Goal: Task Accomplishment & Management: Complete application form

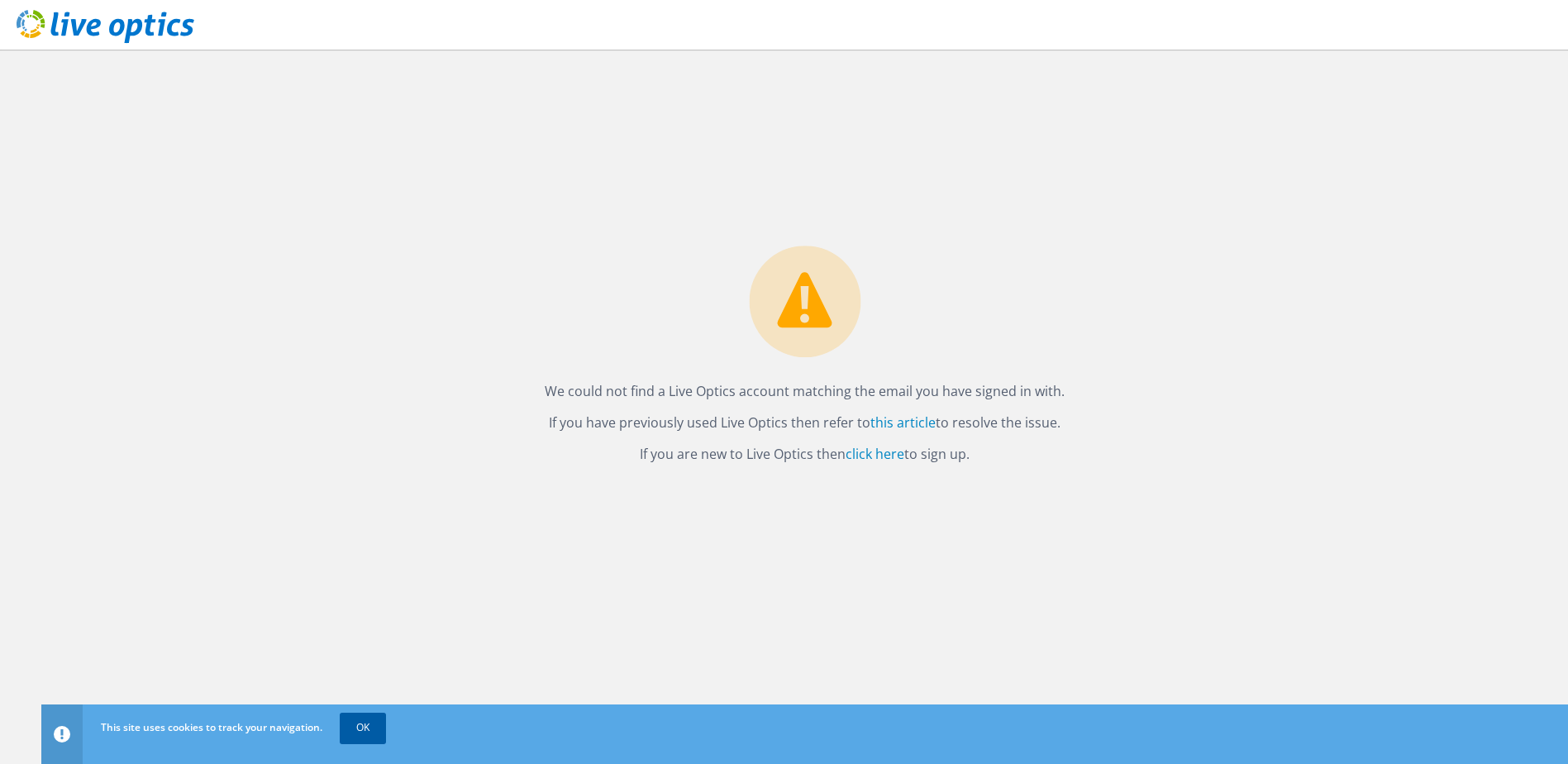
click at [351, 728] on link "OK" at bounding box center [362, 727] width 46 height 30
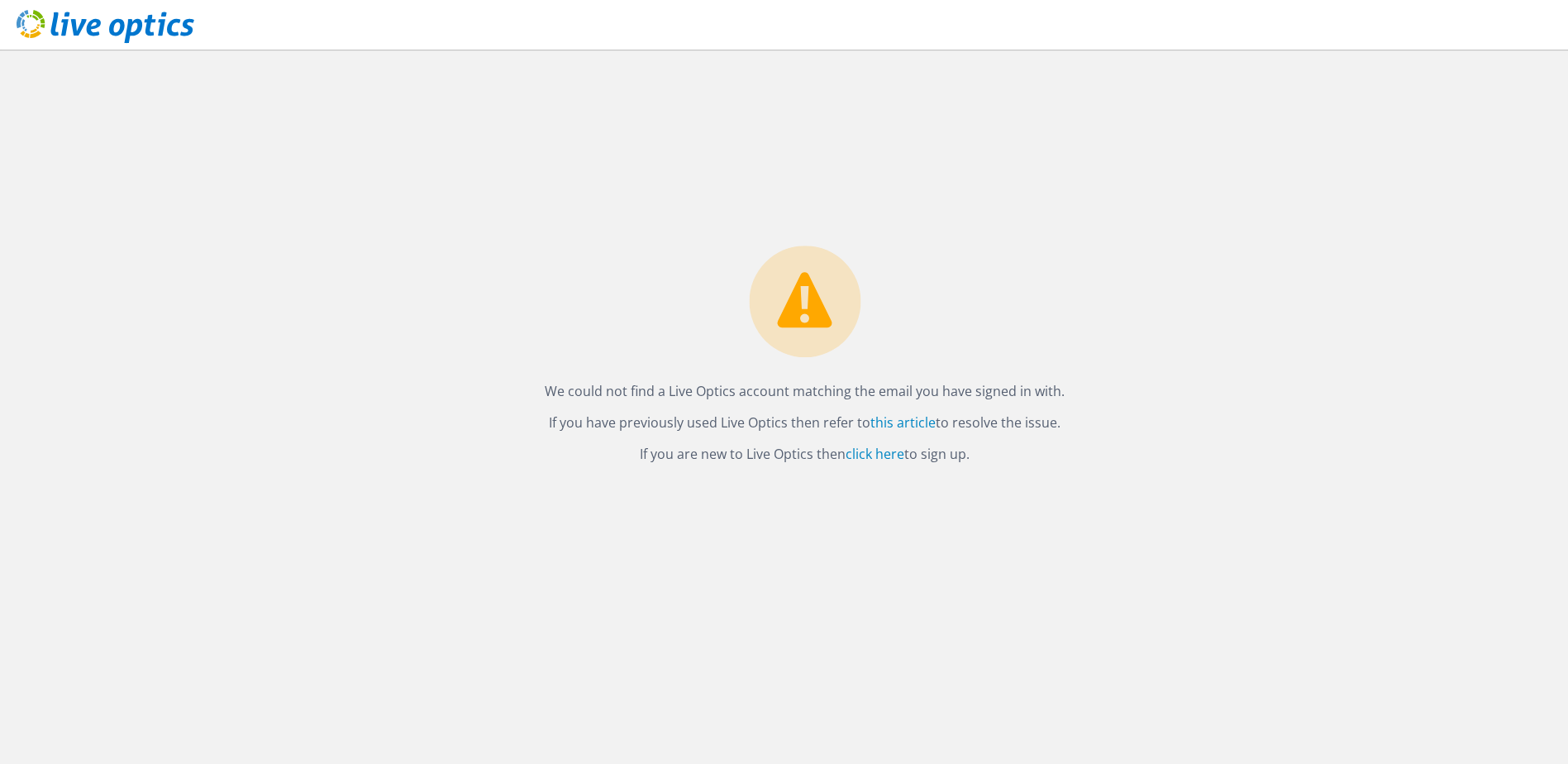
drag, startPoint x: 918, startPoint y: 167, endPoint x: 815, endPoint y: 111, distance: 117.2
click at [851, 116] on div "We could not find a Live Optics account matching the email you have signed in w…" at bounding box center [805, 407] width 1527 height 714
click at [117, 42] on icon at bounding box center [106, 27] width 178 height 34
click at [133, 35] on use at bounding box center [106, 26] width 178 height 33
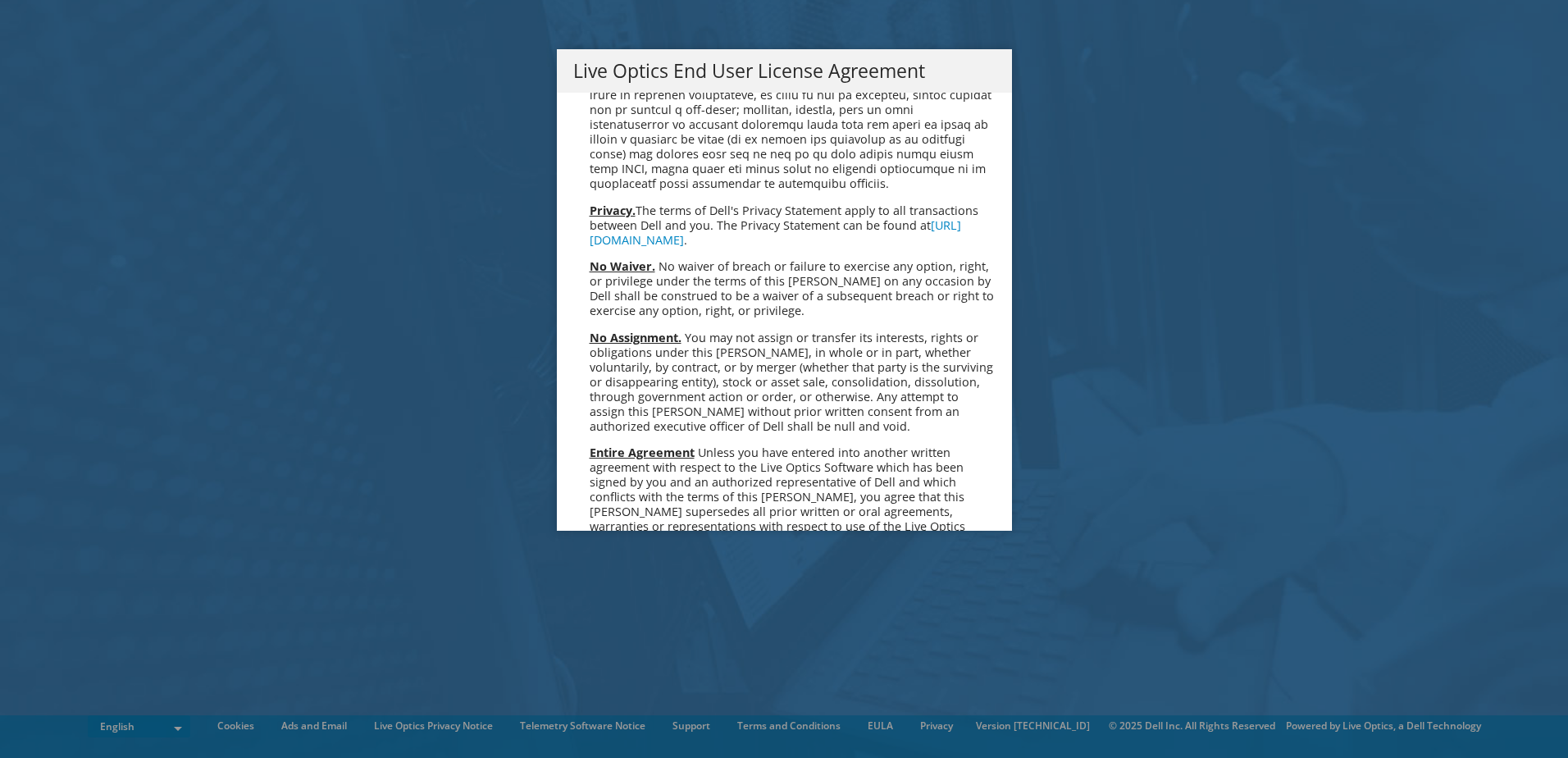
scroll to position [6201, 0]
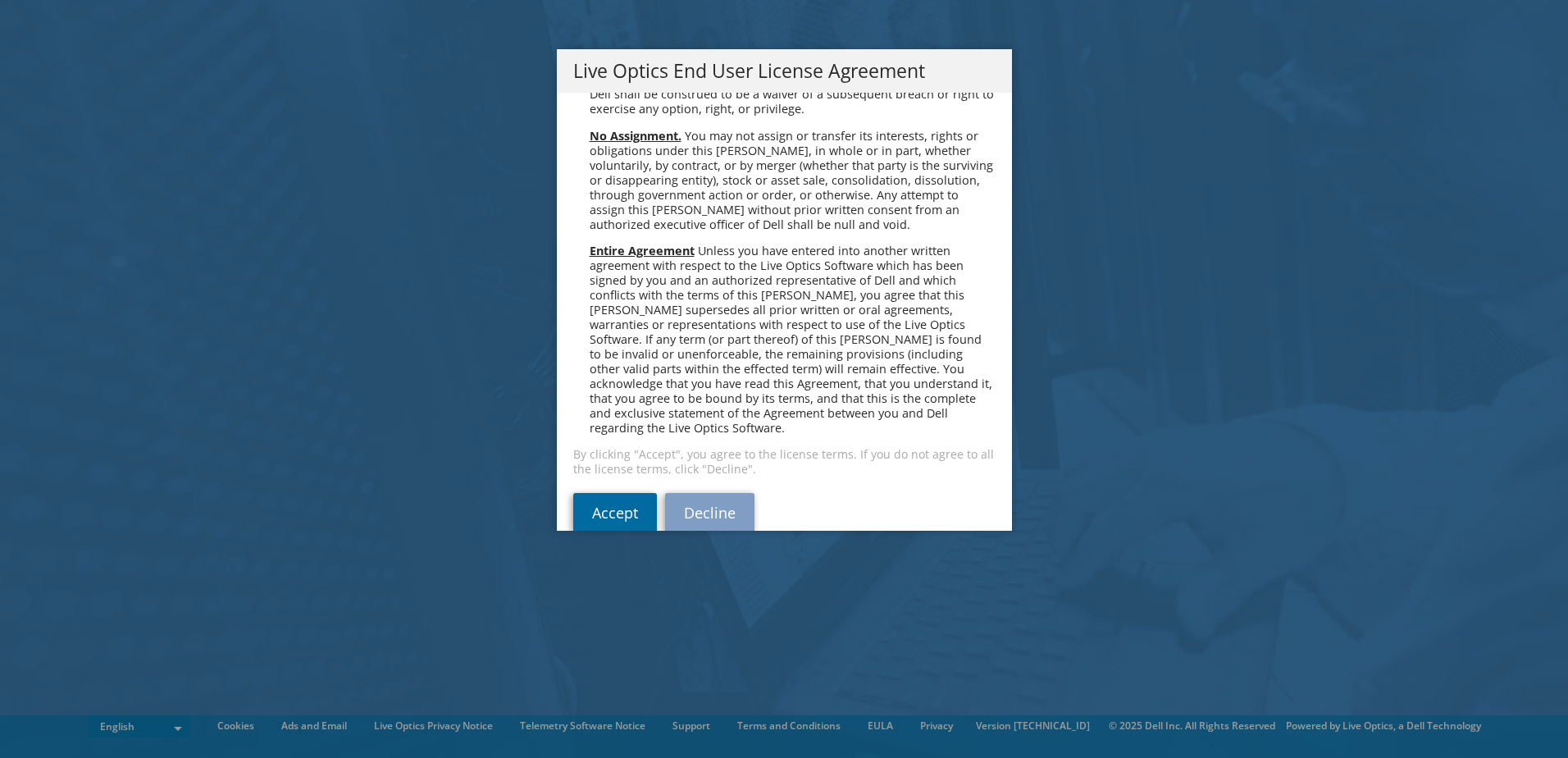
click at [592, 492] on link "Accept" at bounding box center [615, 512] width 84 height 39
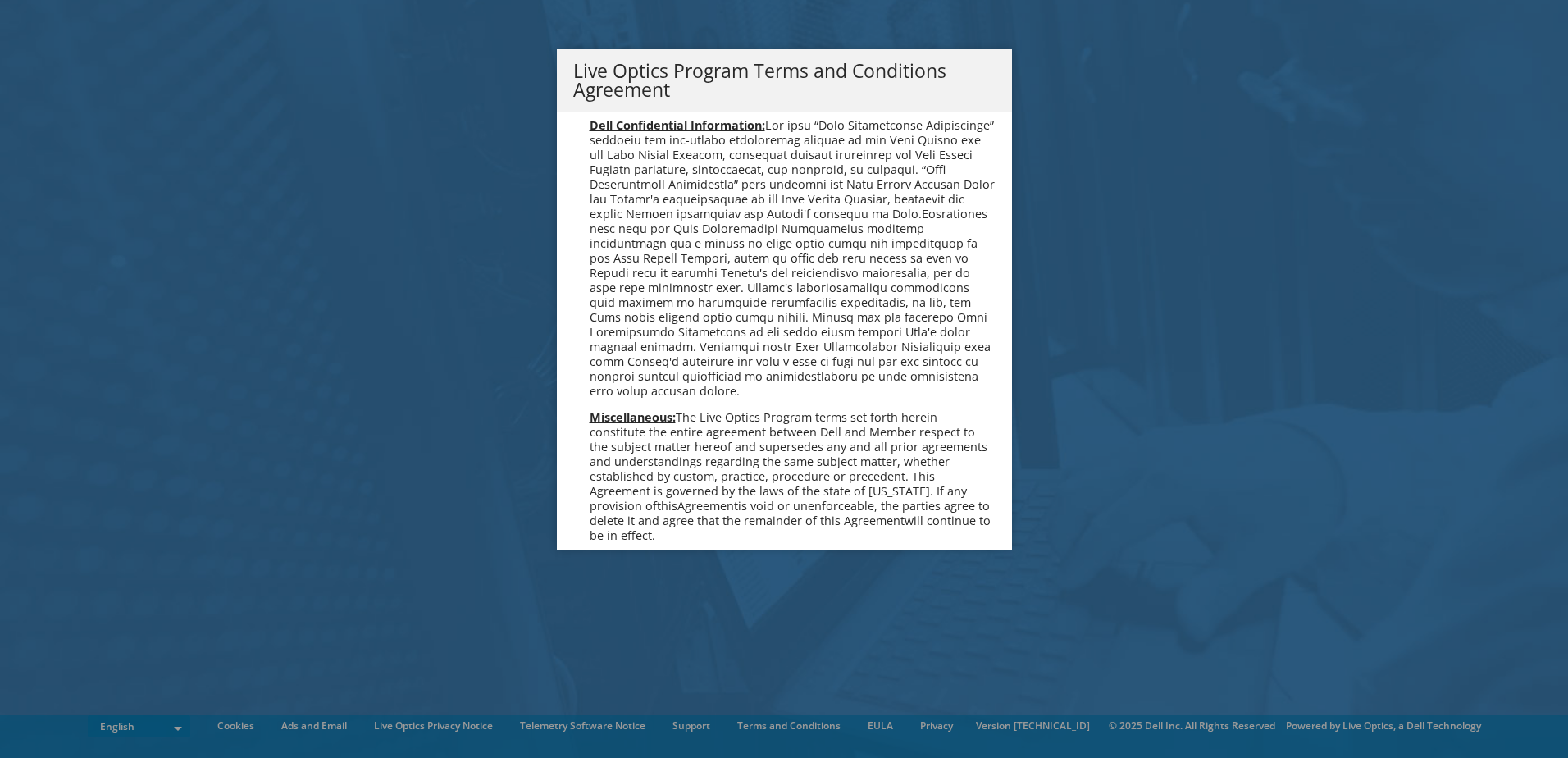
scroll to position [1174, 0]
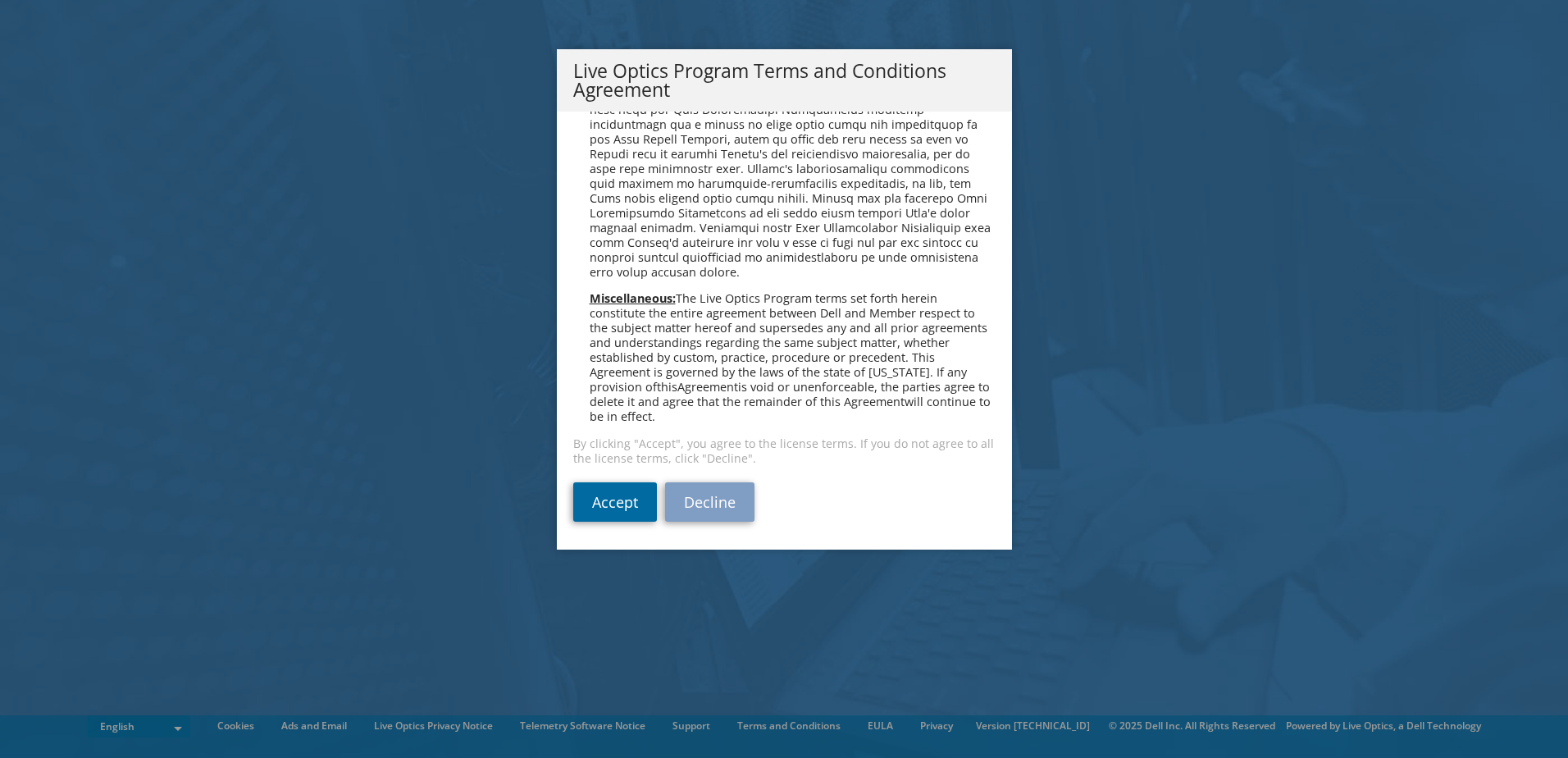
click at [618, 500] on link "Accept" at bounding box center [615, 502] width 84 height 39
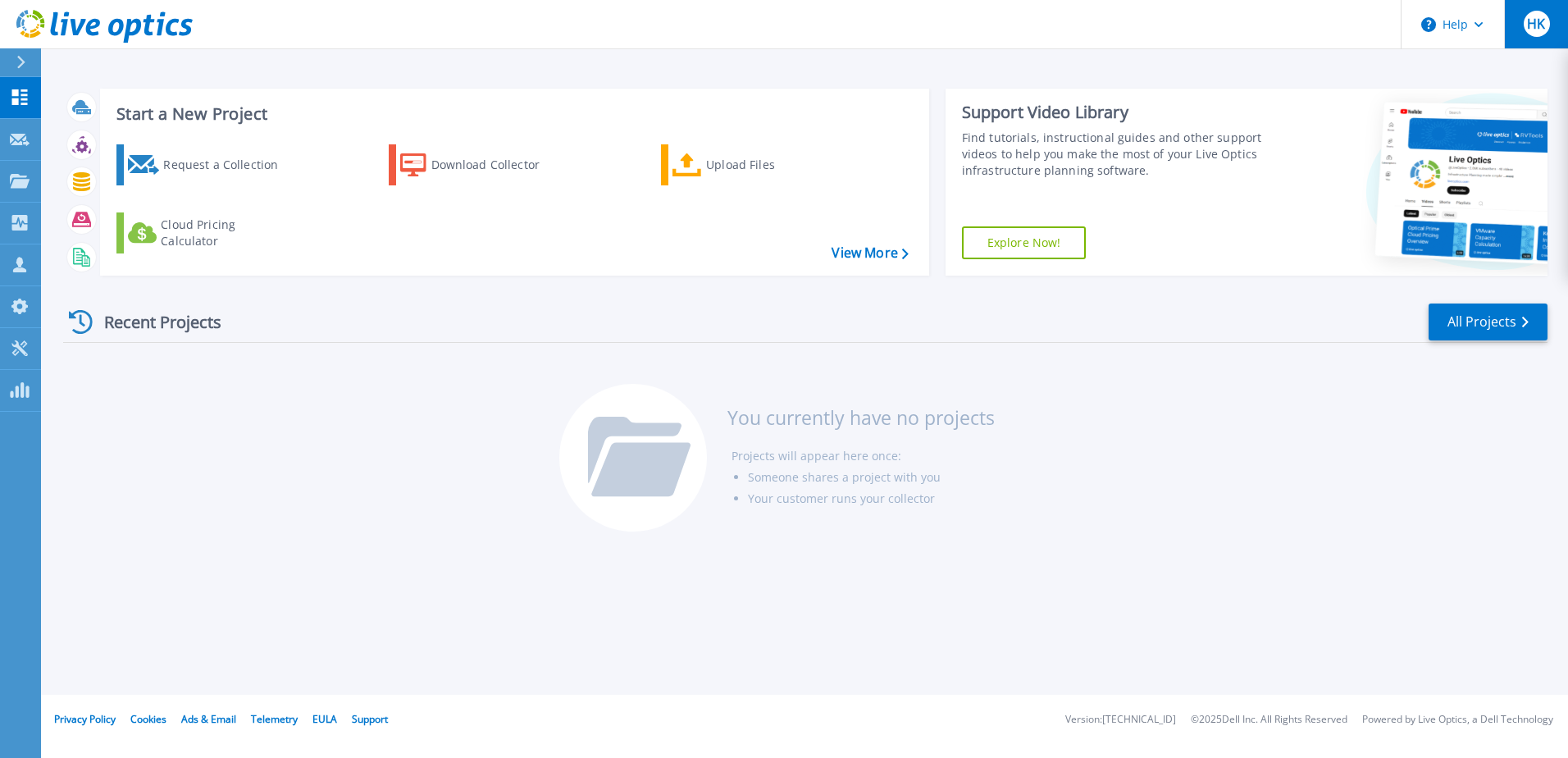
click at [1509, 23] on button "HK" at bounding box center [1536, 24] width 64 height 49
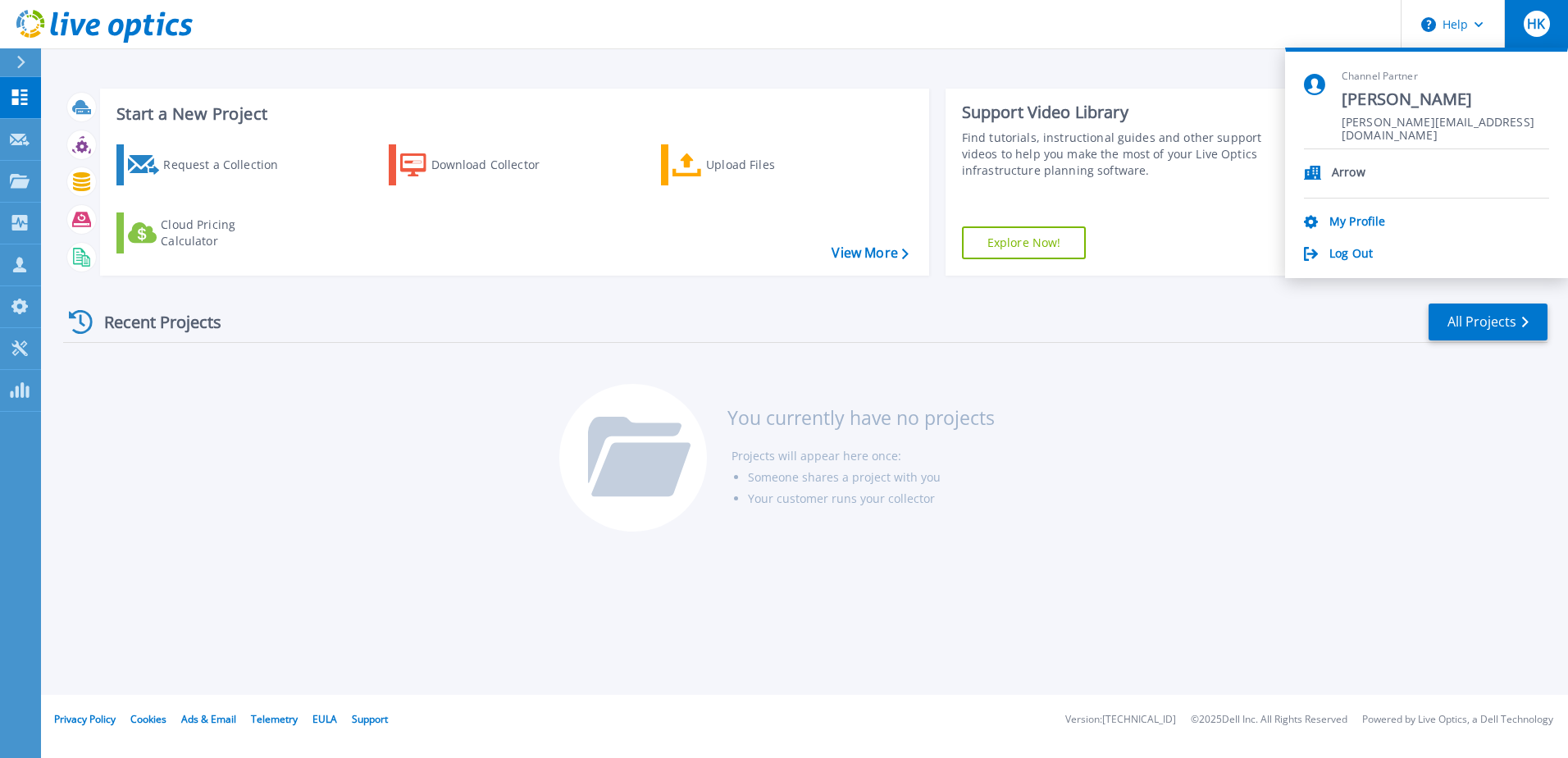
click at [347, 441] on div "Recent Projects All Projects You currently have no projects Projects will appea…" at bounding box center [805, 418] width 1484 height 259
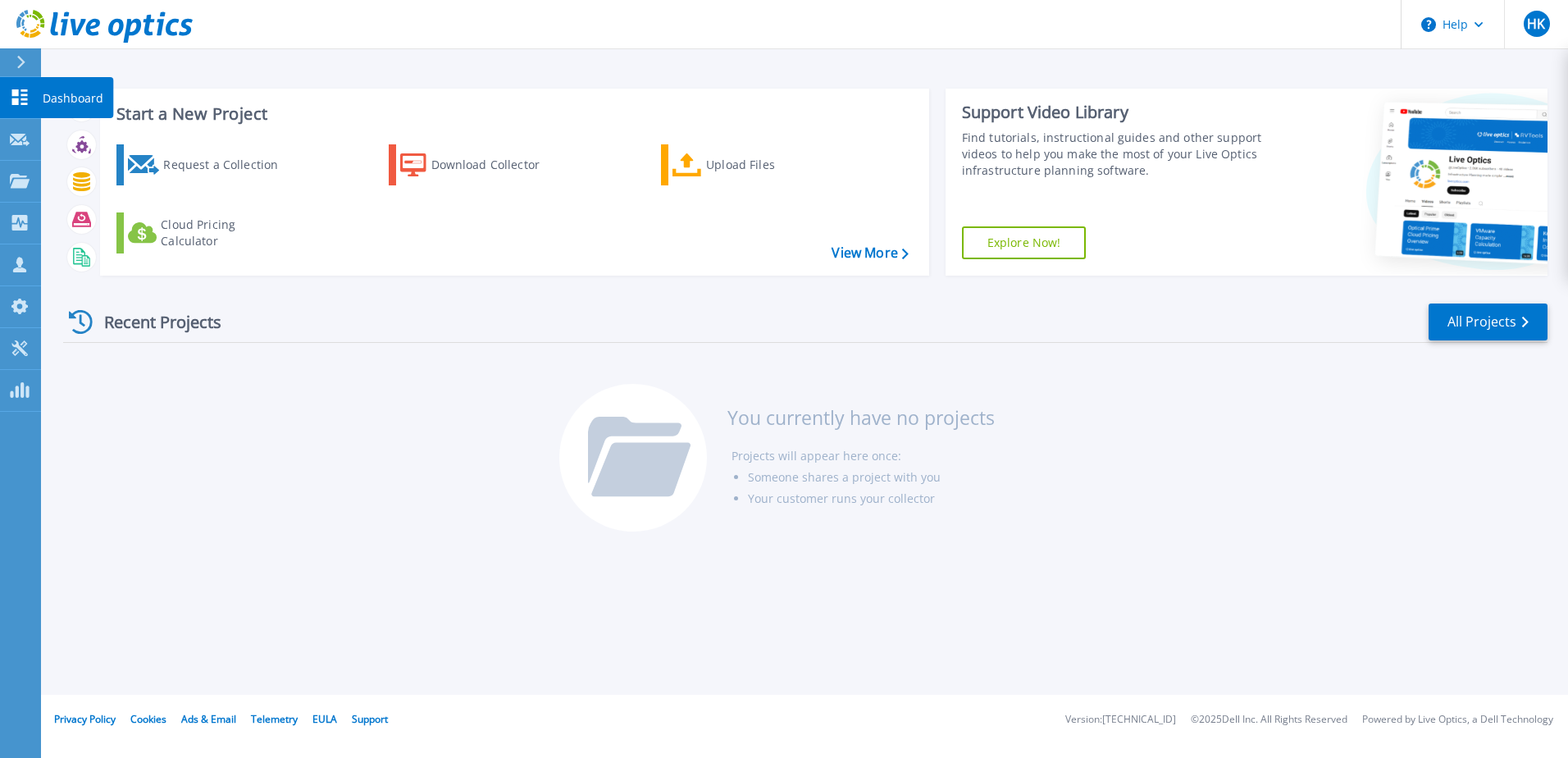
click at [18, 100] on icon at bounding box center [20, 97] width 16 height 16
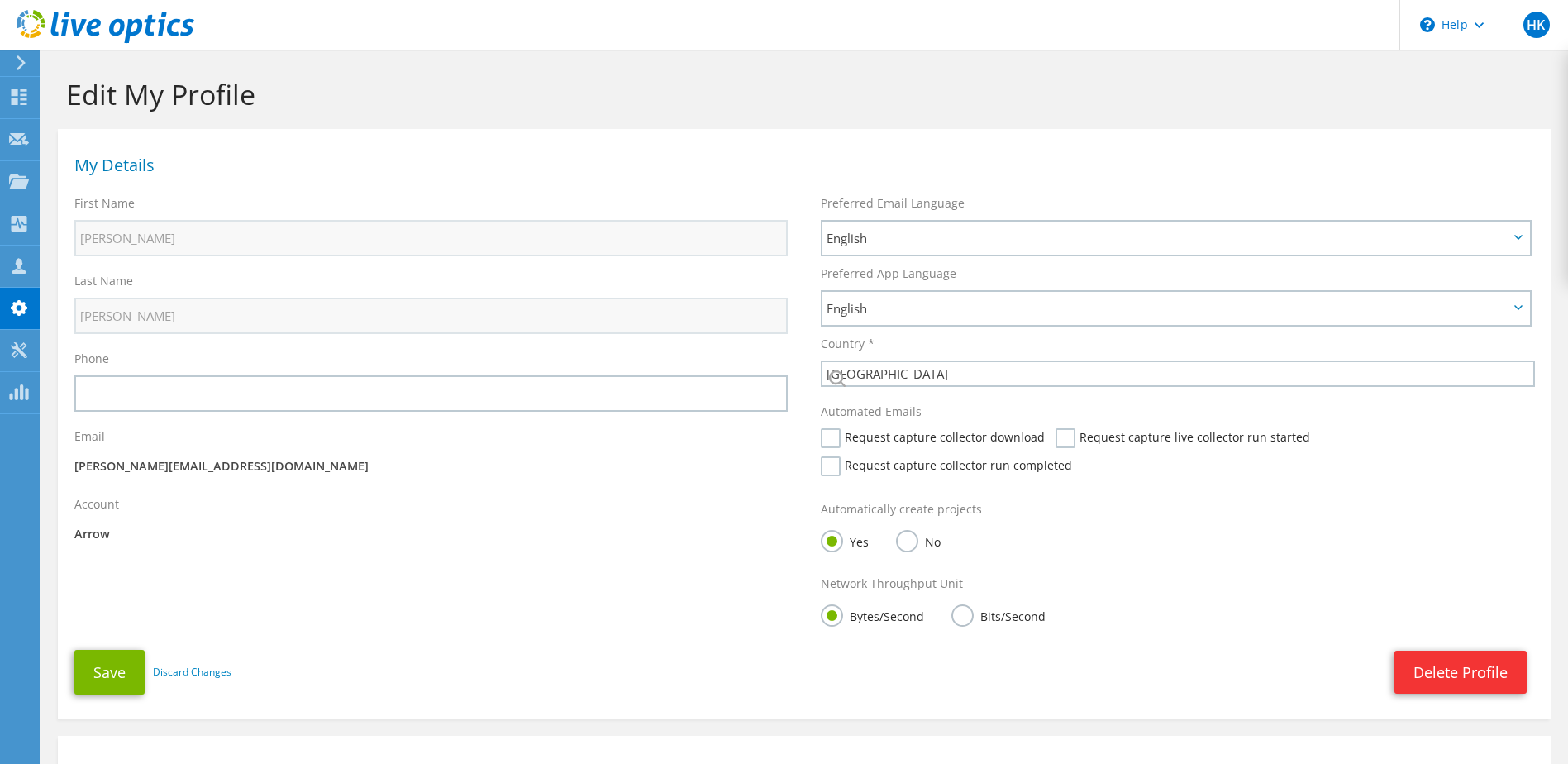
select select "69"
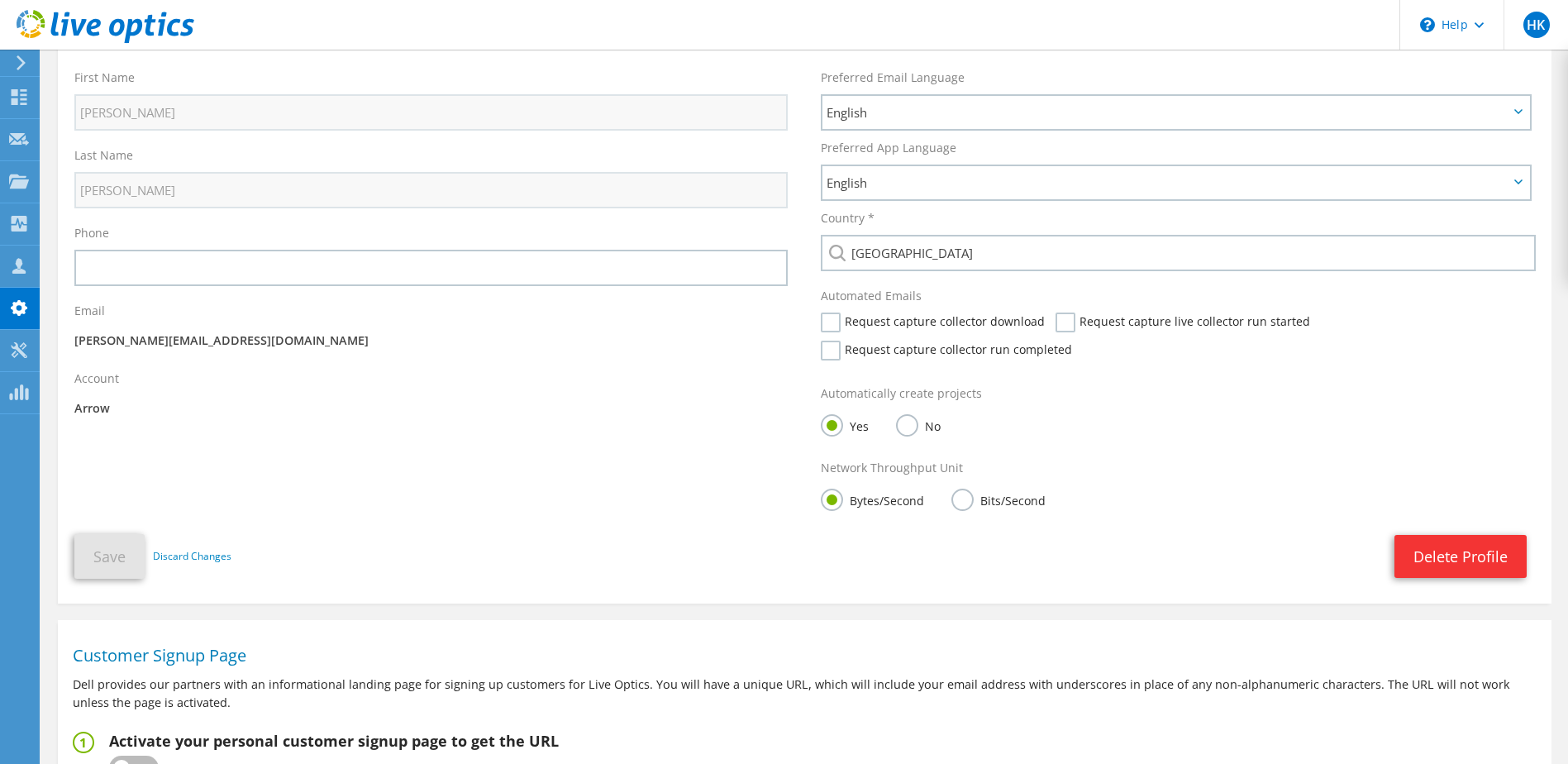
scroll to position [248, 0]
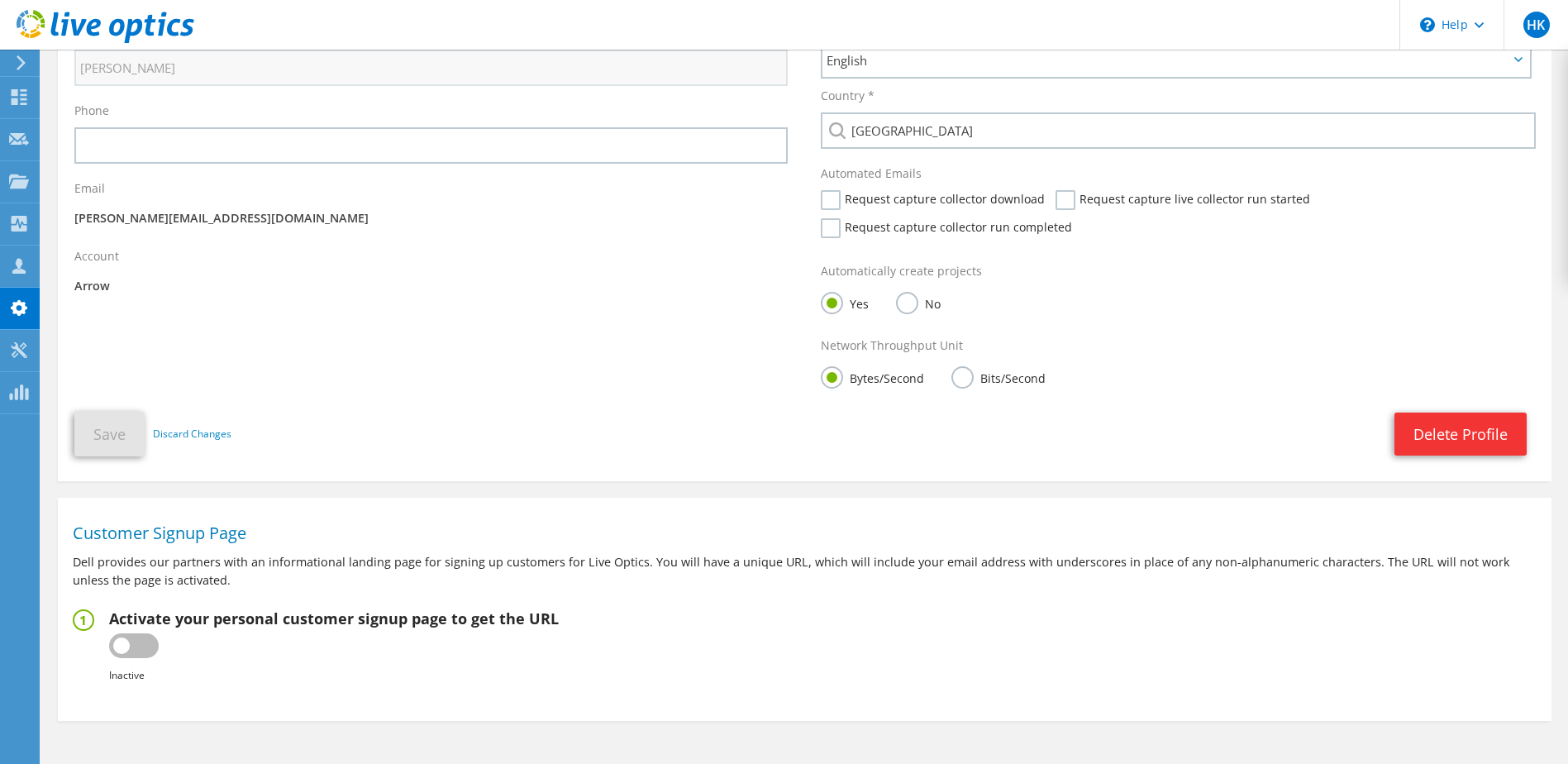
click at [513, 393] on div "My Details First Name [PERSON_NAME] Last Name [PERSON_NAME] Phone Email" at bounding box center [805, 176] width 1494 height 575
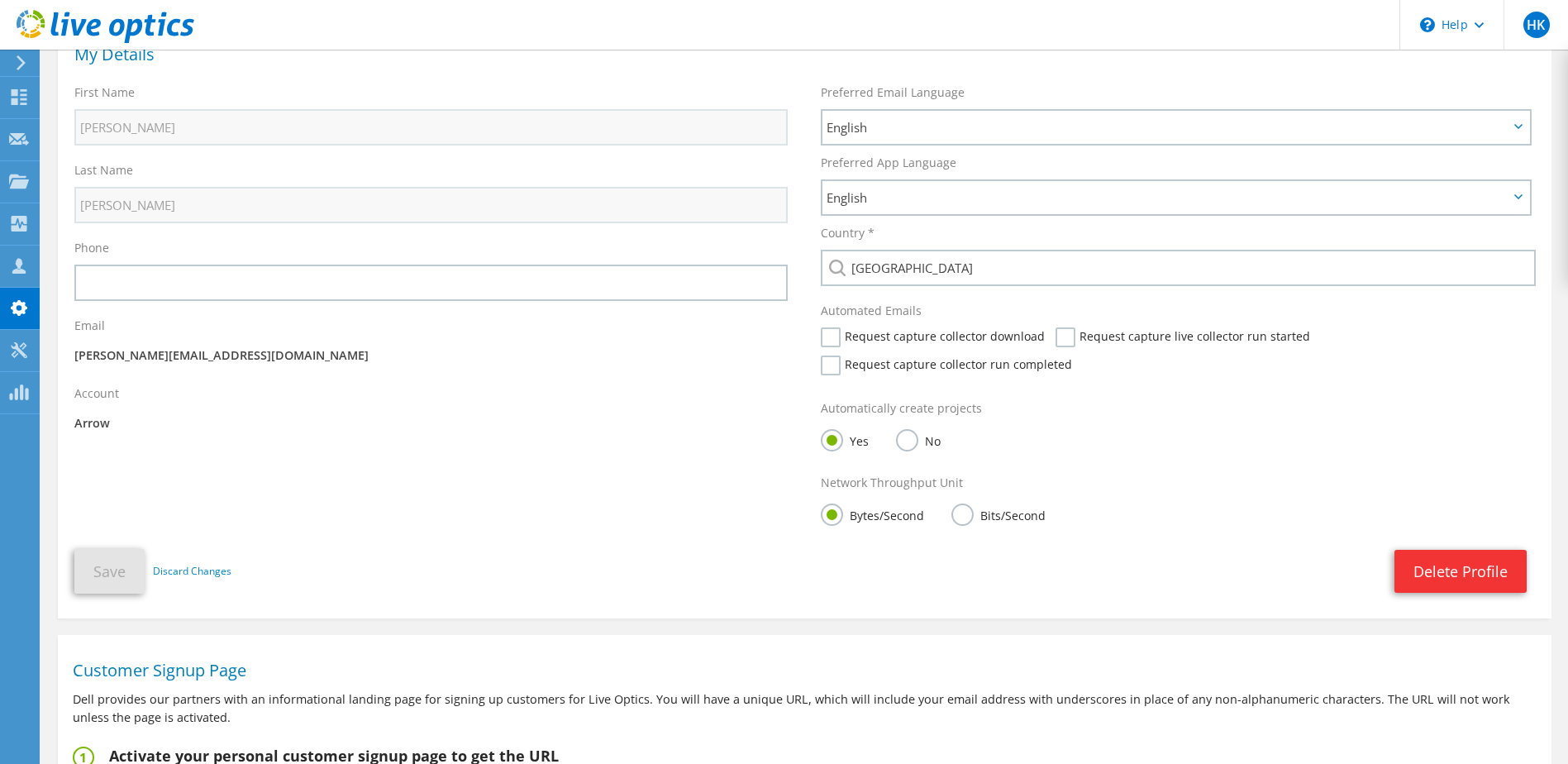
scroll to position [0, 0]
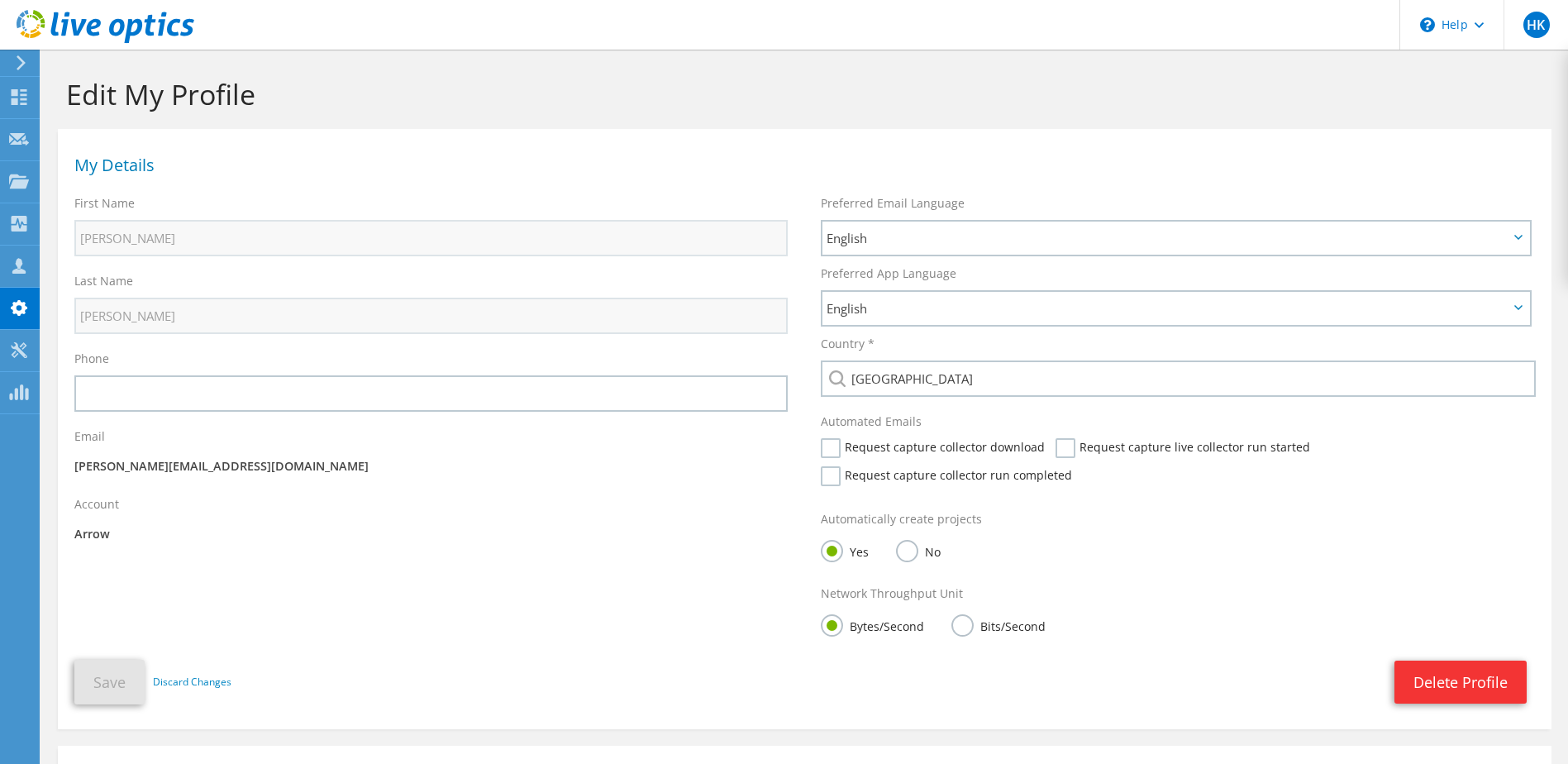
click at [659, 604] on div "My Details First Name Heikki Last Name Kivistö Phone Email" at bounding box center [805, 425] width 1494 height 575
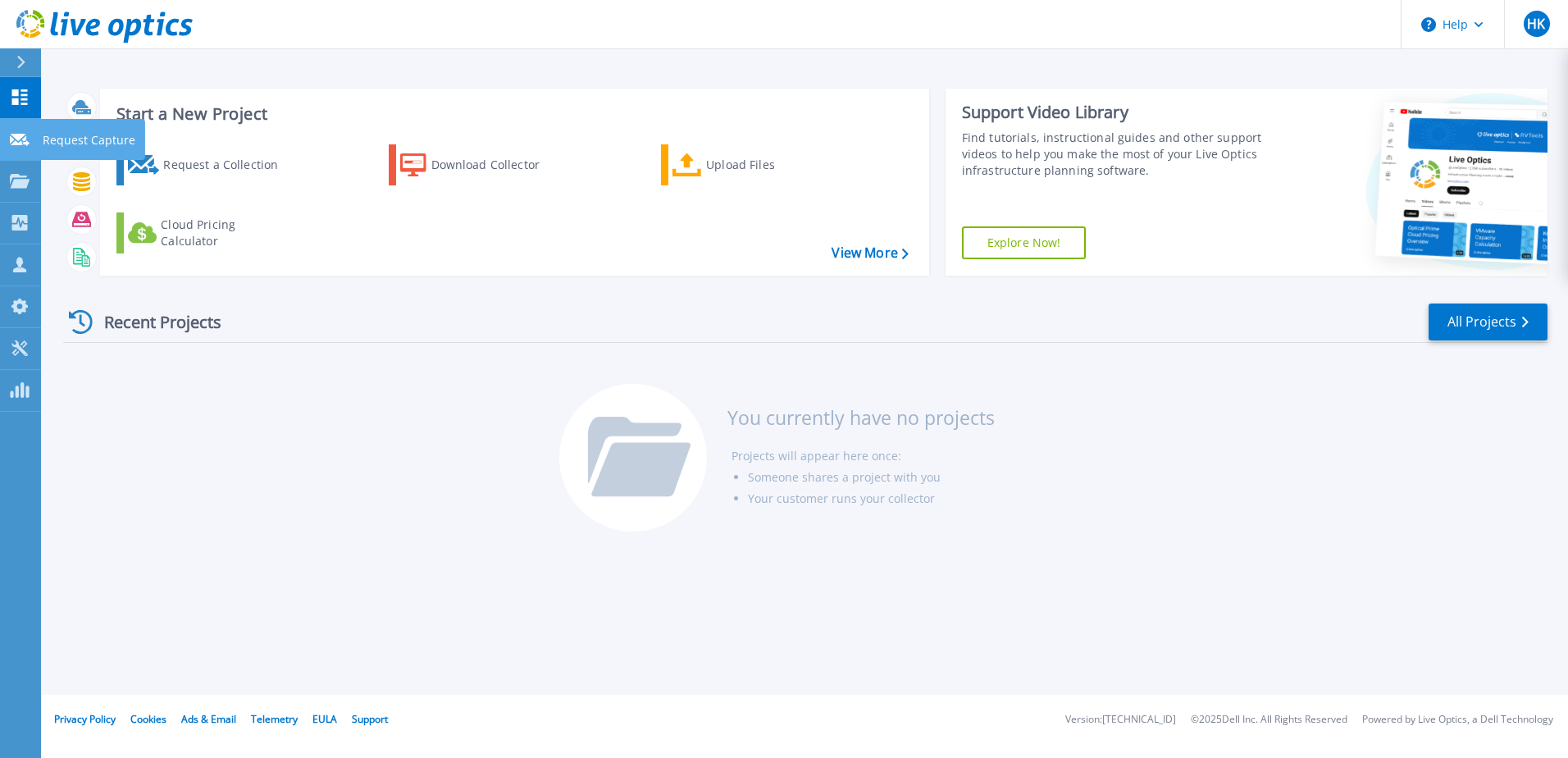
click at [23, 138] on icon at bounding box center [19, 140] width 19 height 13
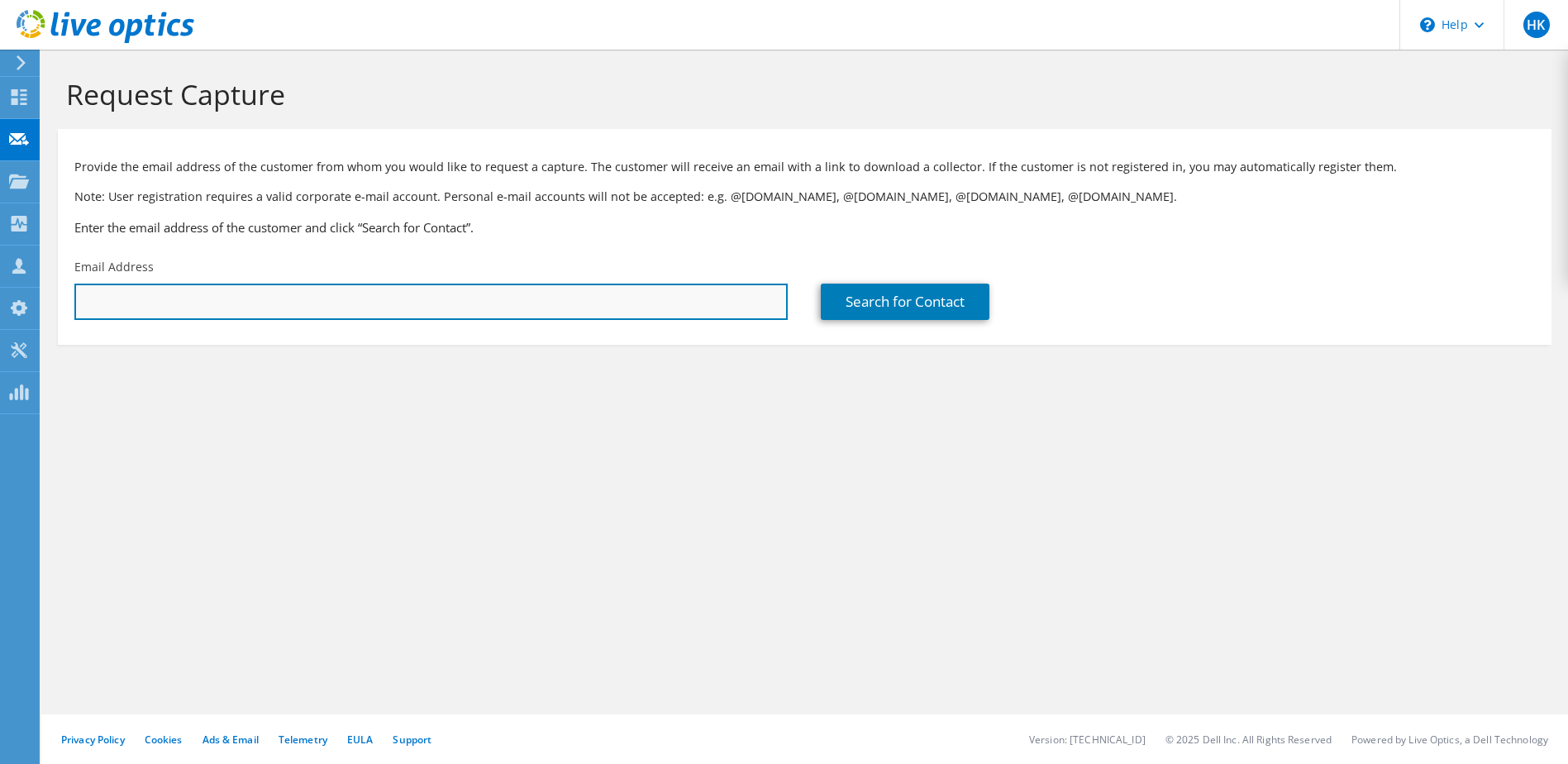
click at [400, 317] on input "text" at bounding box center [431, 301] width 713 height 36
paste input "[EMAIL_ADDRESS][DOMAIN_NAME]>"
type input "[EMAIL_ADDRESS][DOMAIN_NAME]"
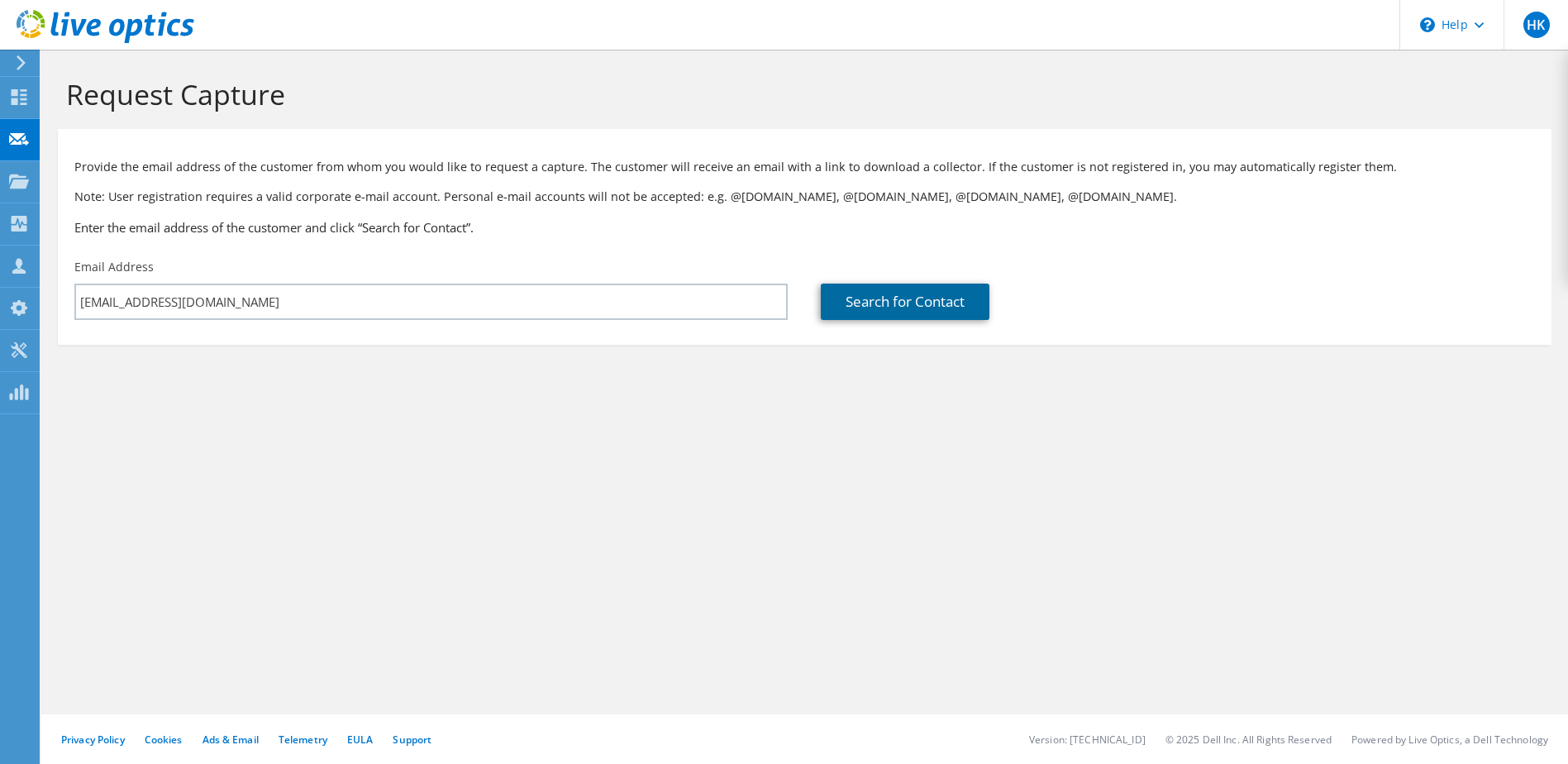
click at [893, 302] on link "Search for Contact" at bounding box center [905, 301] width 169 height 36
type input "Nokian Renkaat"
type input "Teemu"
type input "Iijanen"
type input "[GEOGRAPHIC_DATA]"
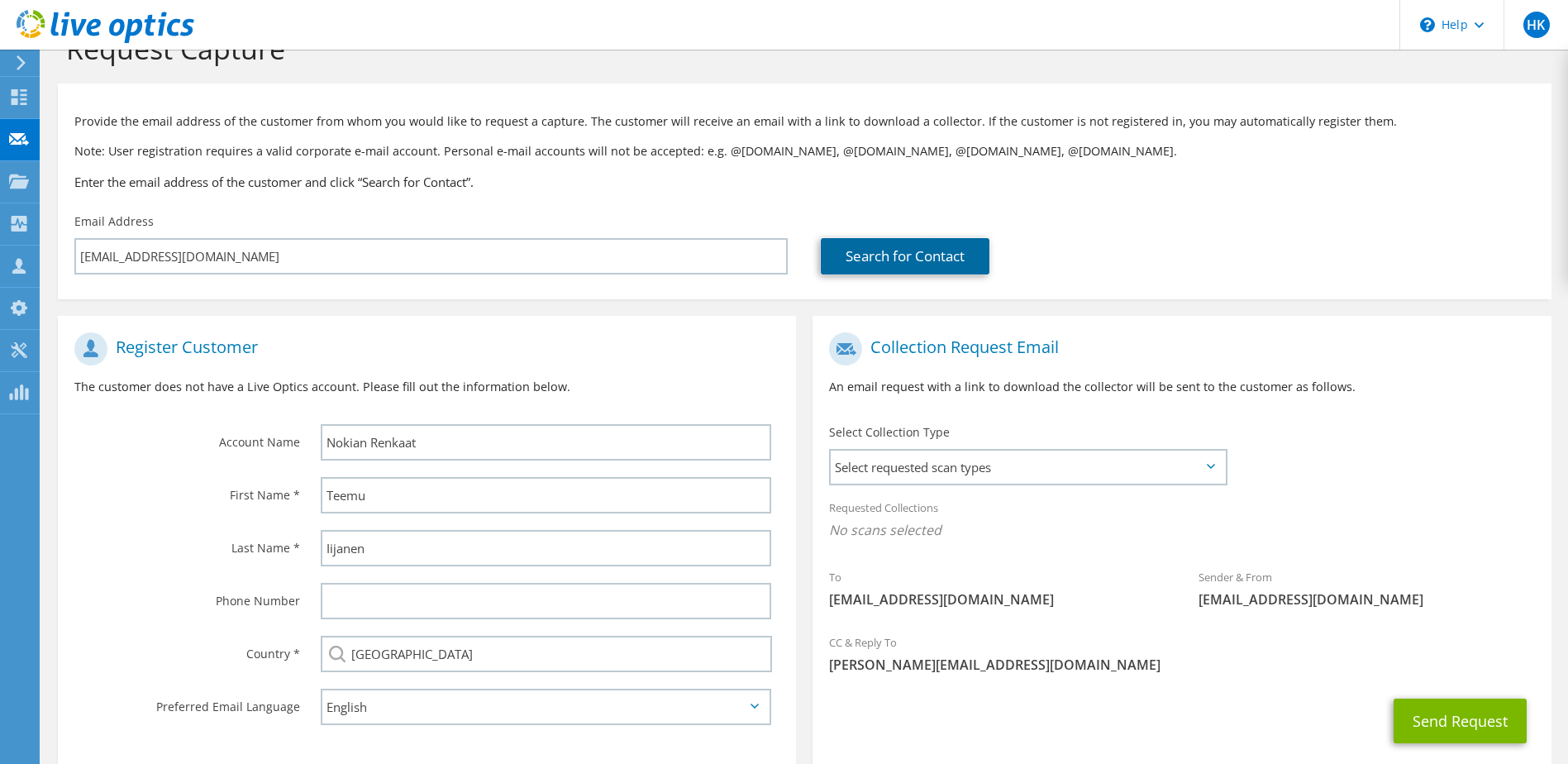
scroll to position [83, 0]
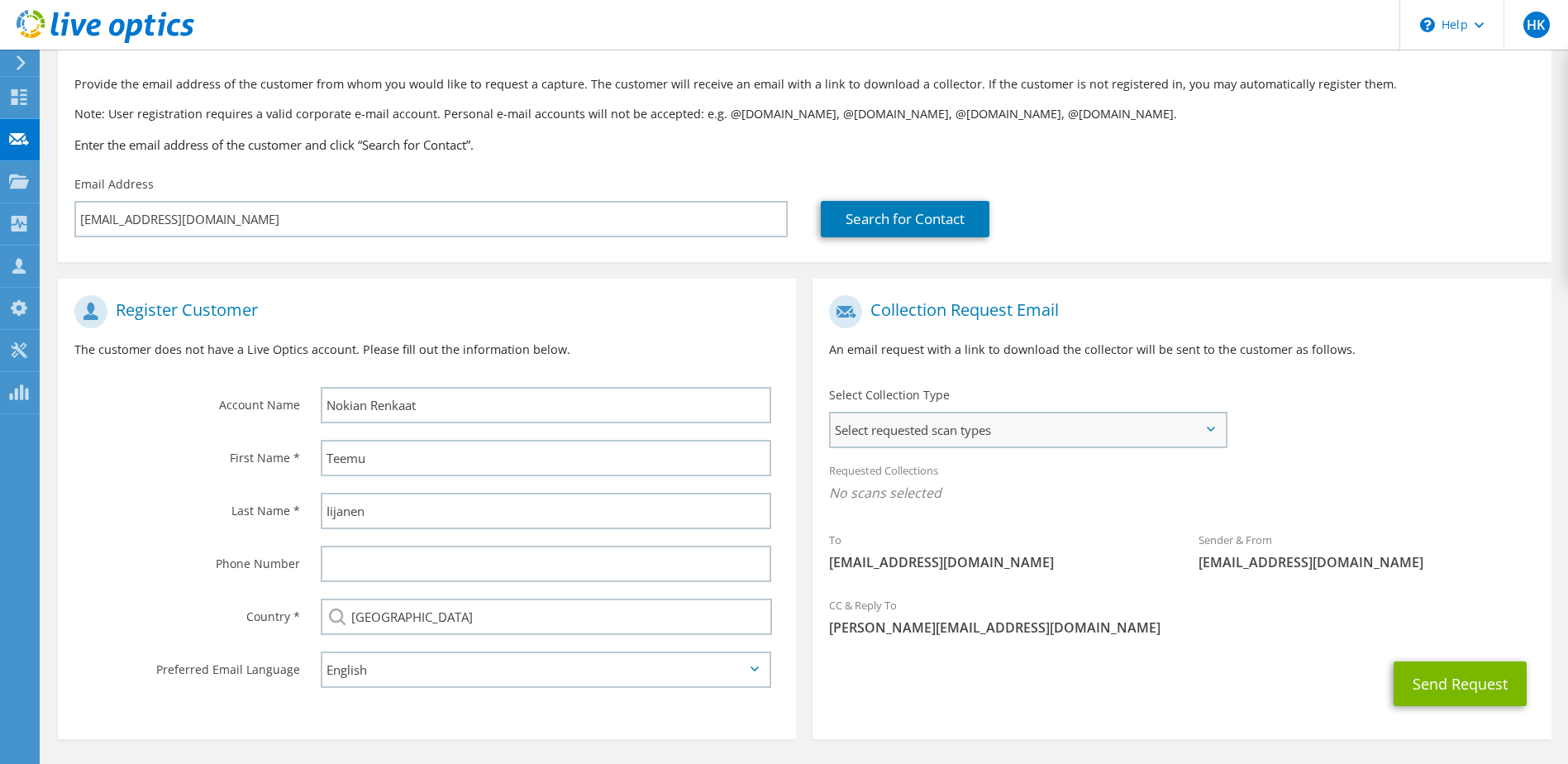
click at [1207, 432] on span "Select requested scan types" at bounding box center [1028, 430] width 393 height 33
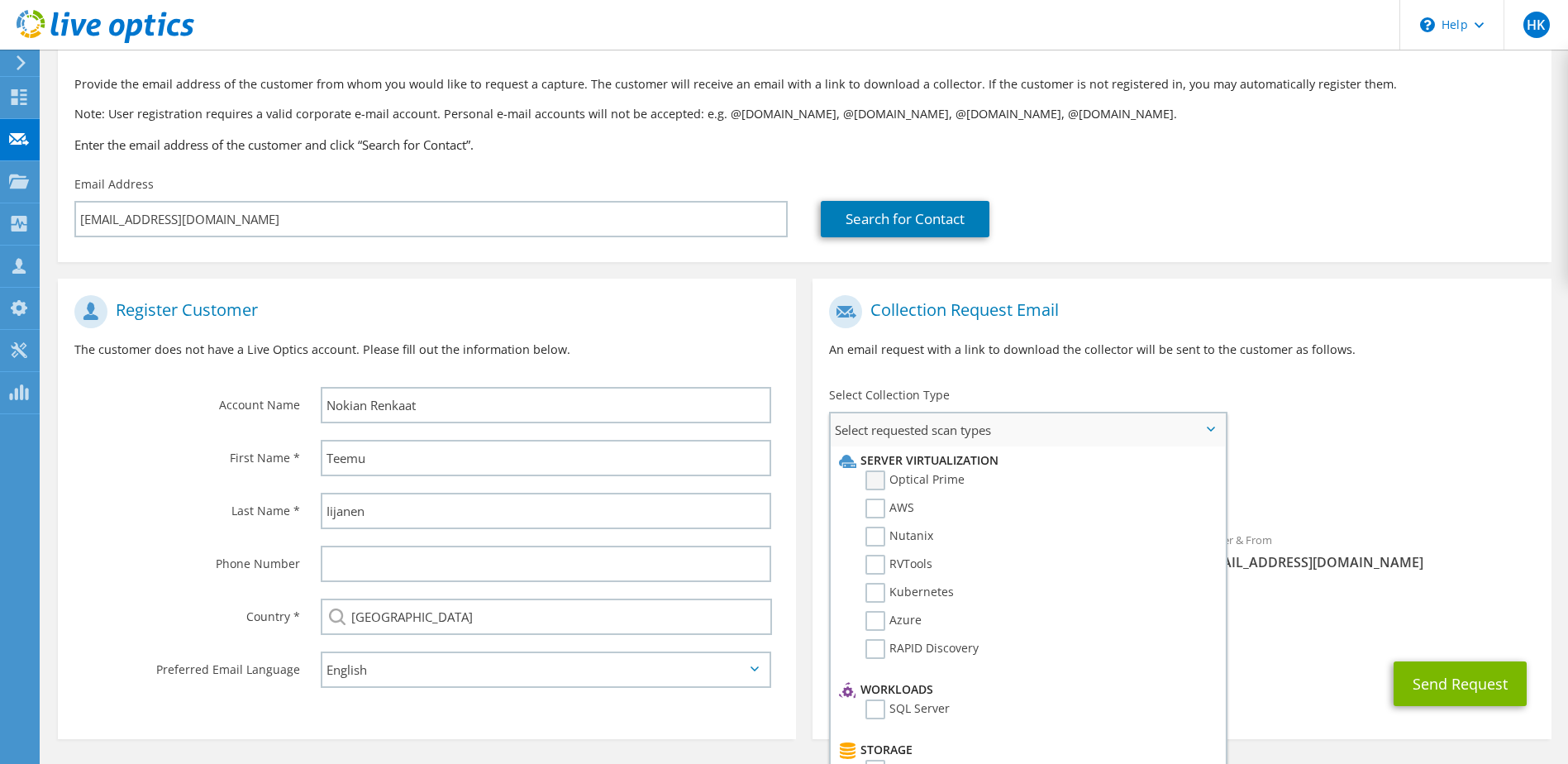
click at [934, 477] on label "Optical Prime" at bounding box center [914, 480] width 99 height 19
click at [0, 0] on input "Optical Prime" at bounding box center [0, 0] width 0 height 0
click at [74, 475] on div "First Name *" at bounding box center [182, 457] width 247 height 51
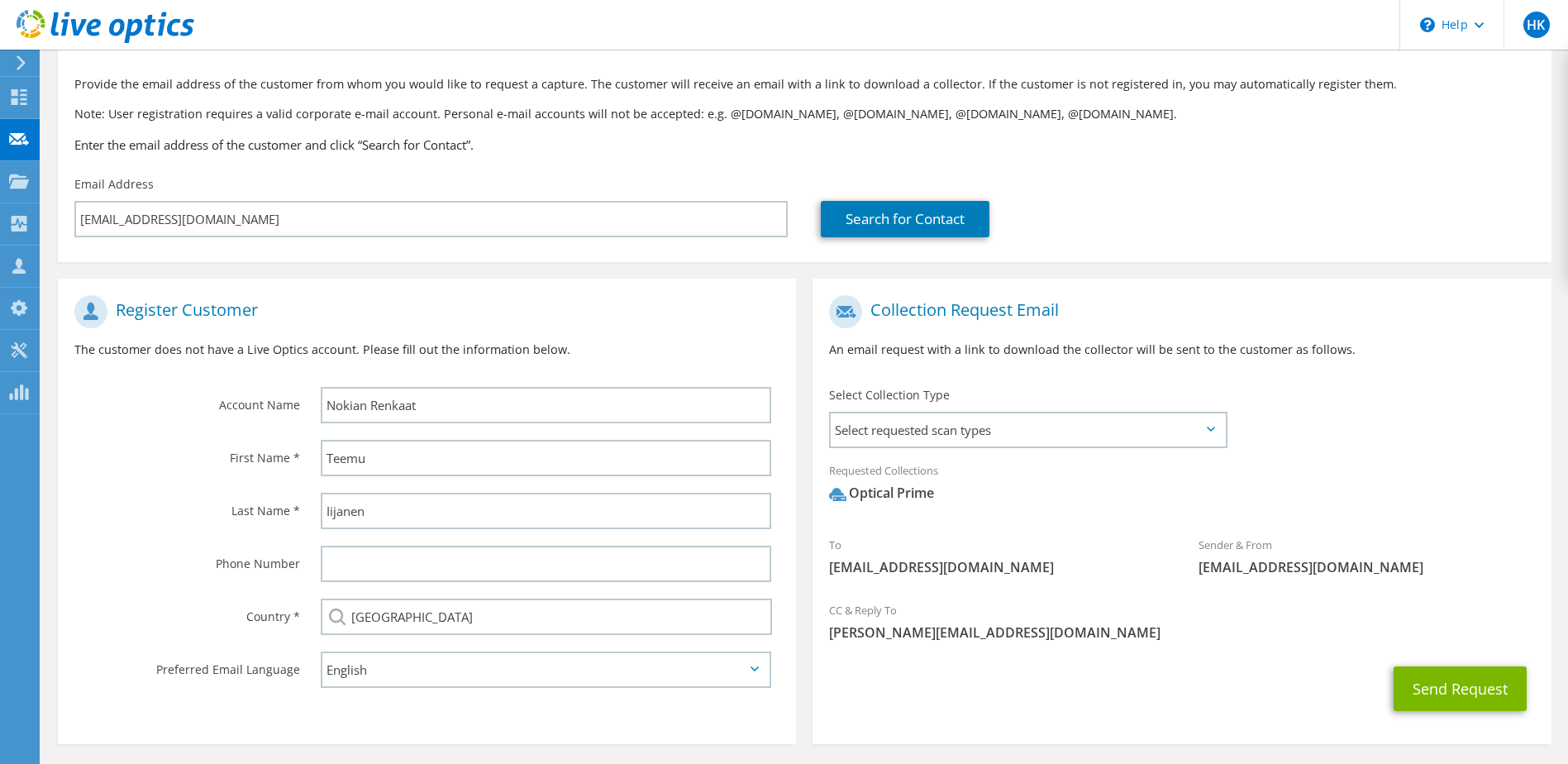
click at [58, 470] on div "First Name *" at bounding box center [182, 457] width 247 height 51
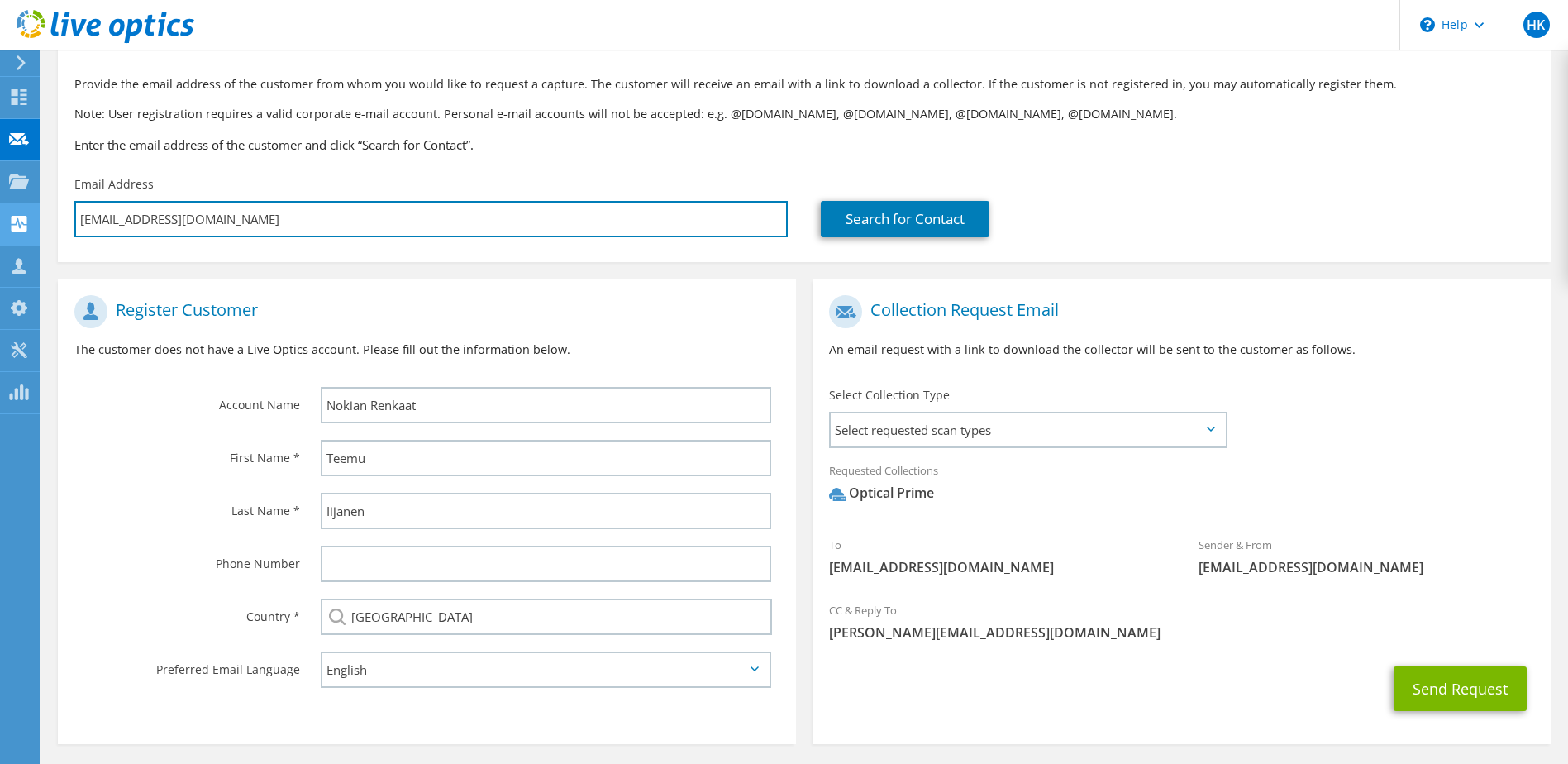
drag, startPoint x: 296, startPoint y: 214, endPoint x: 0, endPoint y: 229, distance: 296.4
click at [0, 229] on html "HK Channel Partner [PERSON_NAME] [EMAIL_ADDRESS][PERSON_NAME][DOMAIN_NAME] Arro…" at bounding box center [784, 299] width 1568 height 764
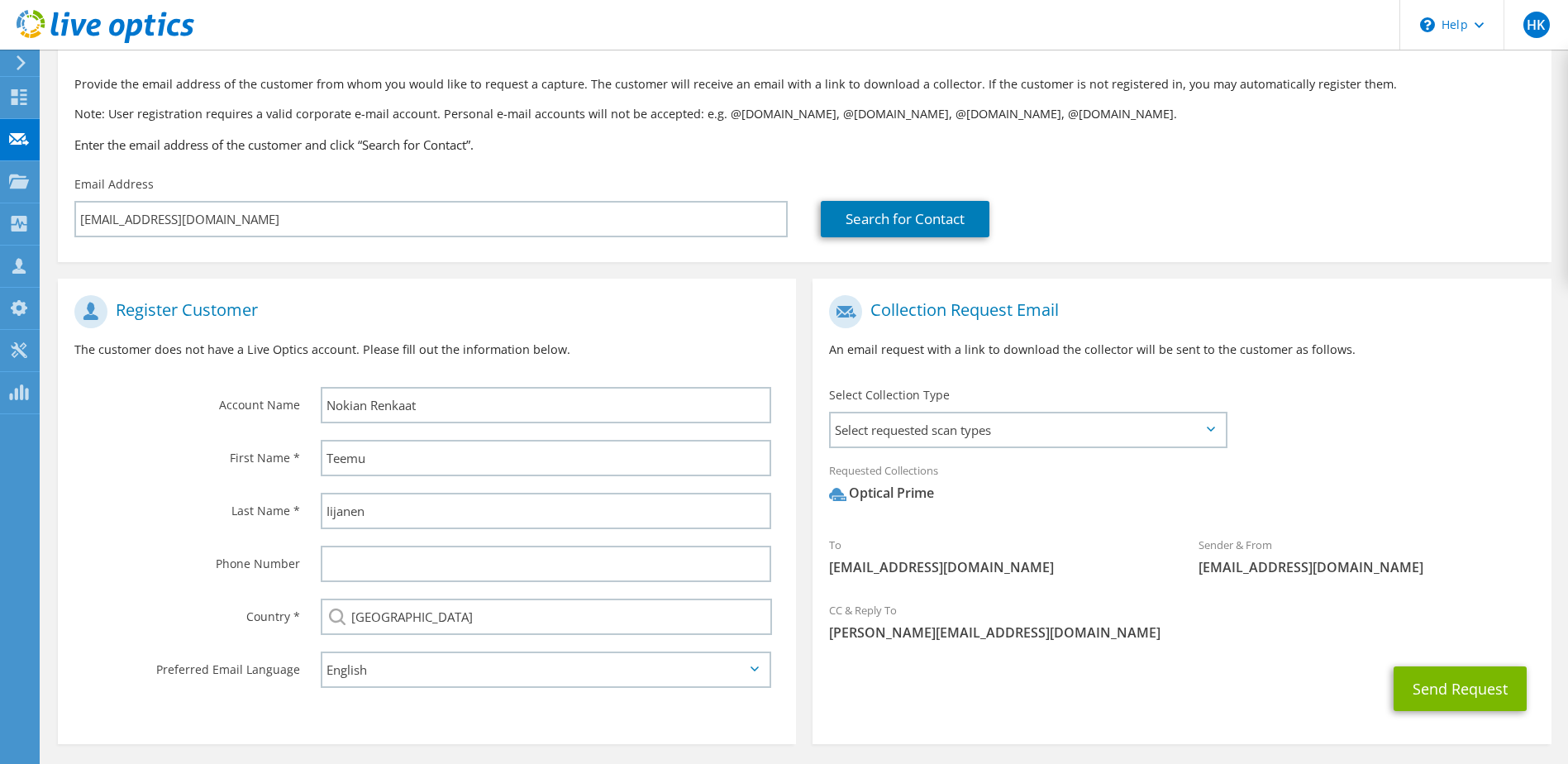
click at [1173, 620] on div "CC & Reply To [PERSON_NAME][EMAIL_ADDRESS][DOMAIN_NAME]" at bounding box center [1181, 621] width 738 height 57
drag, startPoint x: 1142, startPoint y: 621, endPoint x: 1055, endPoint y: 629, distance: 87.4
click at [1055, 629] on span "[PERSON_NAME][EMAIL_ADDRESS][DOMAIN_NAME]" at bounding box center [1181, 632] width 705 height 19
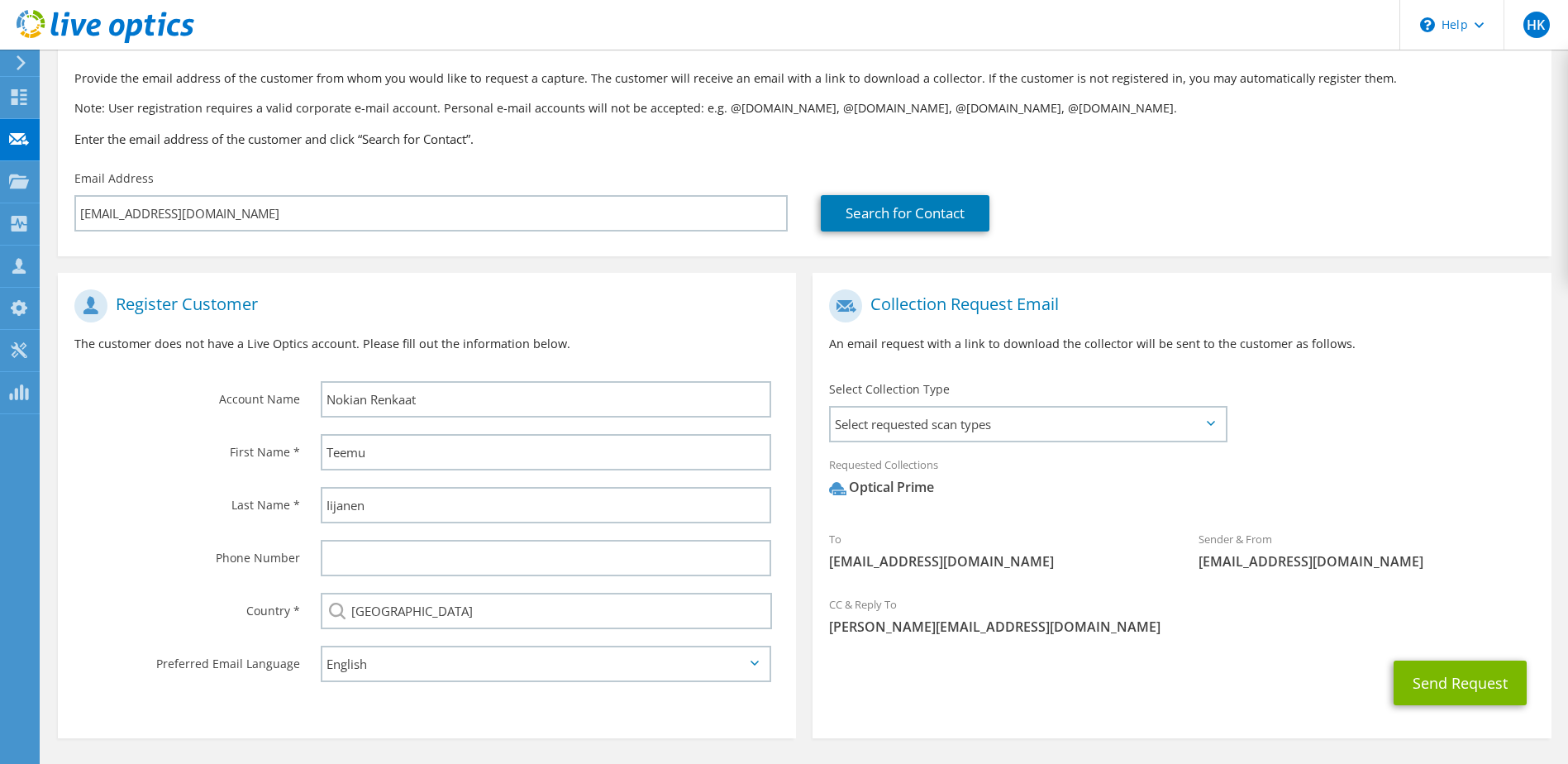
scroll to position [62, 0]
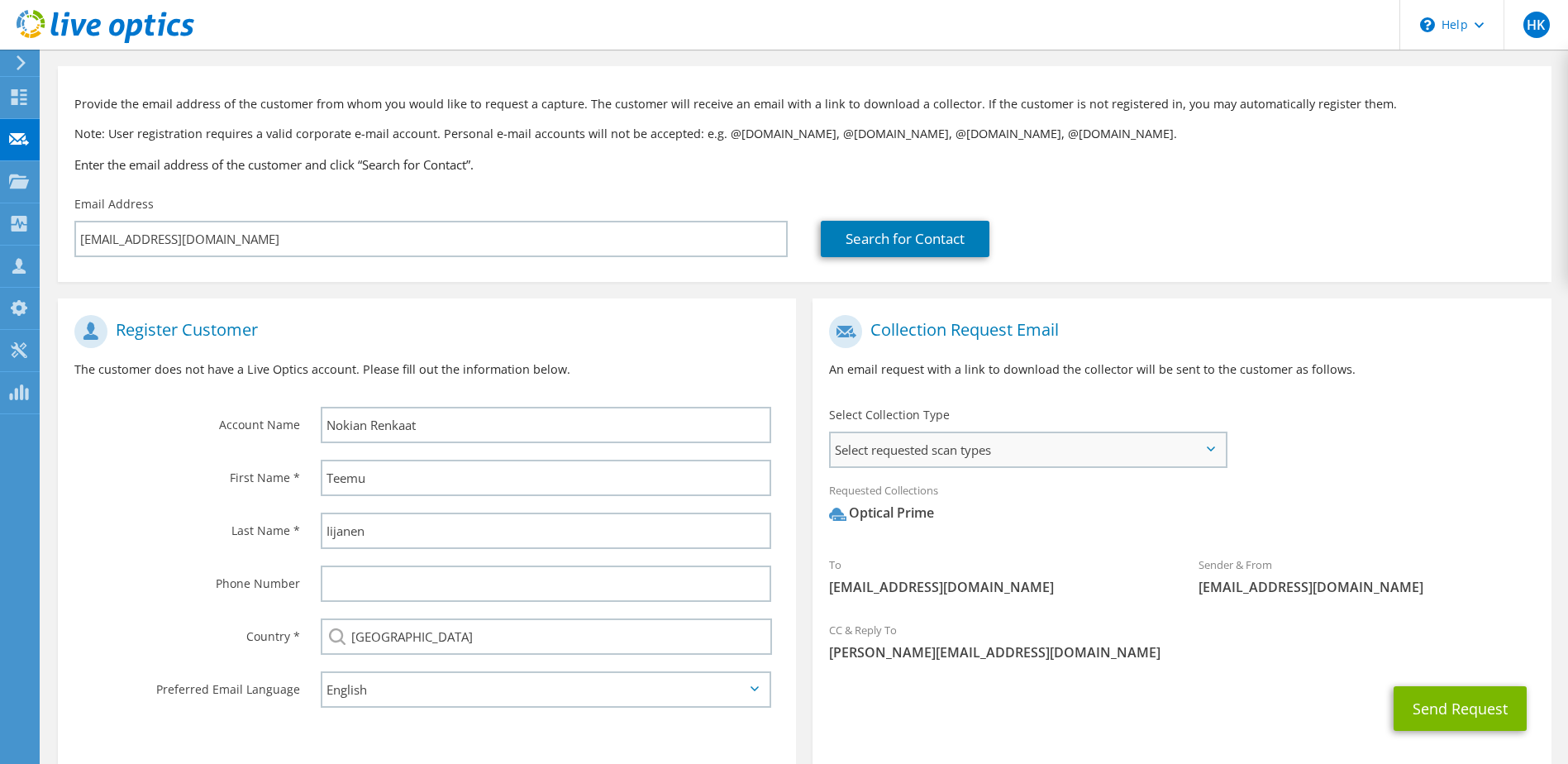
click at [1218, 453] on span "Select requested scan types" at bounding box center [1028, 449] width 393 height 33
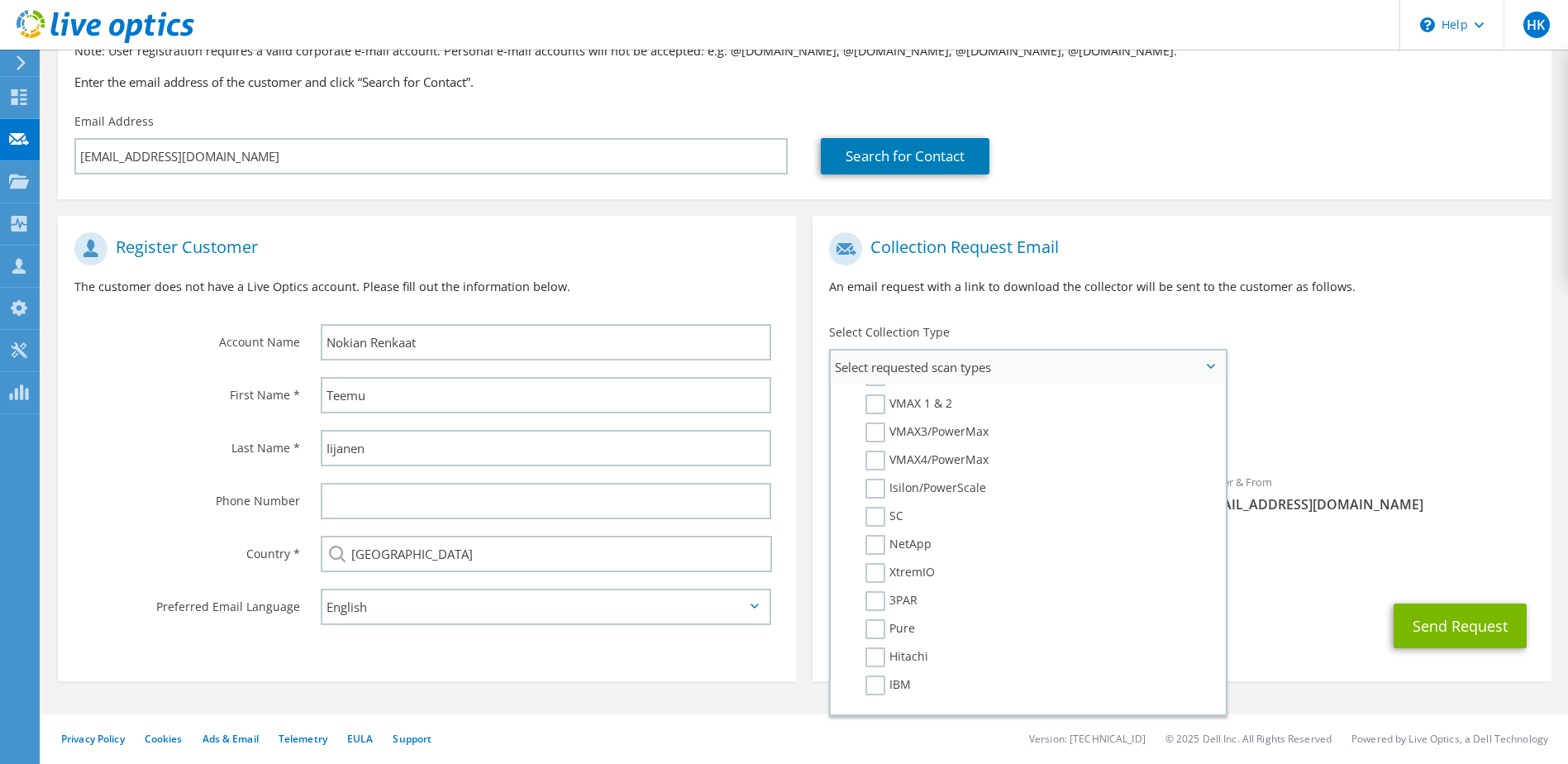
scroll to position [383, 0]
click at [1364, 459] on div "Requested Collections No scans selected Optical Prime" at bounding box center [1181, 427] width 738 height 74
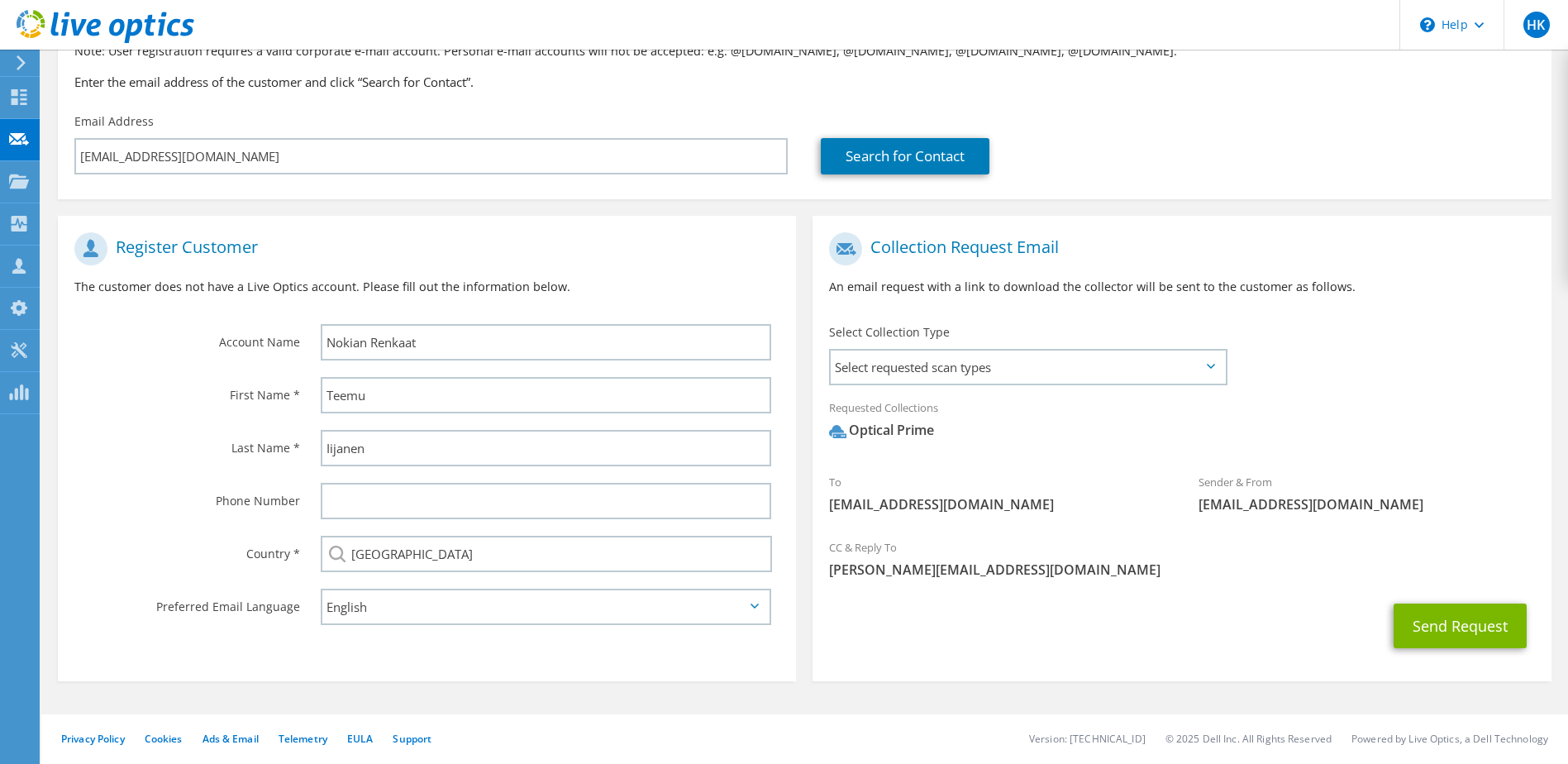
click at [99, 518] on div "Phone Number" at bounding box center [182, 500] width 247 height 51
drag, startPoint x: 123, startPoint y: 643, endPoint x: 83, endPoint y: 644, distance: 40.0
click at [83, 644] on section "Register Customer The customer does not have a Live Optics account. Please fill…" at bounding box center [427, 448] width 738 height 465
click at [1218, 365] on span "Select requested scan types" at bounding box center [1028, 366] width 393 height 33
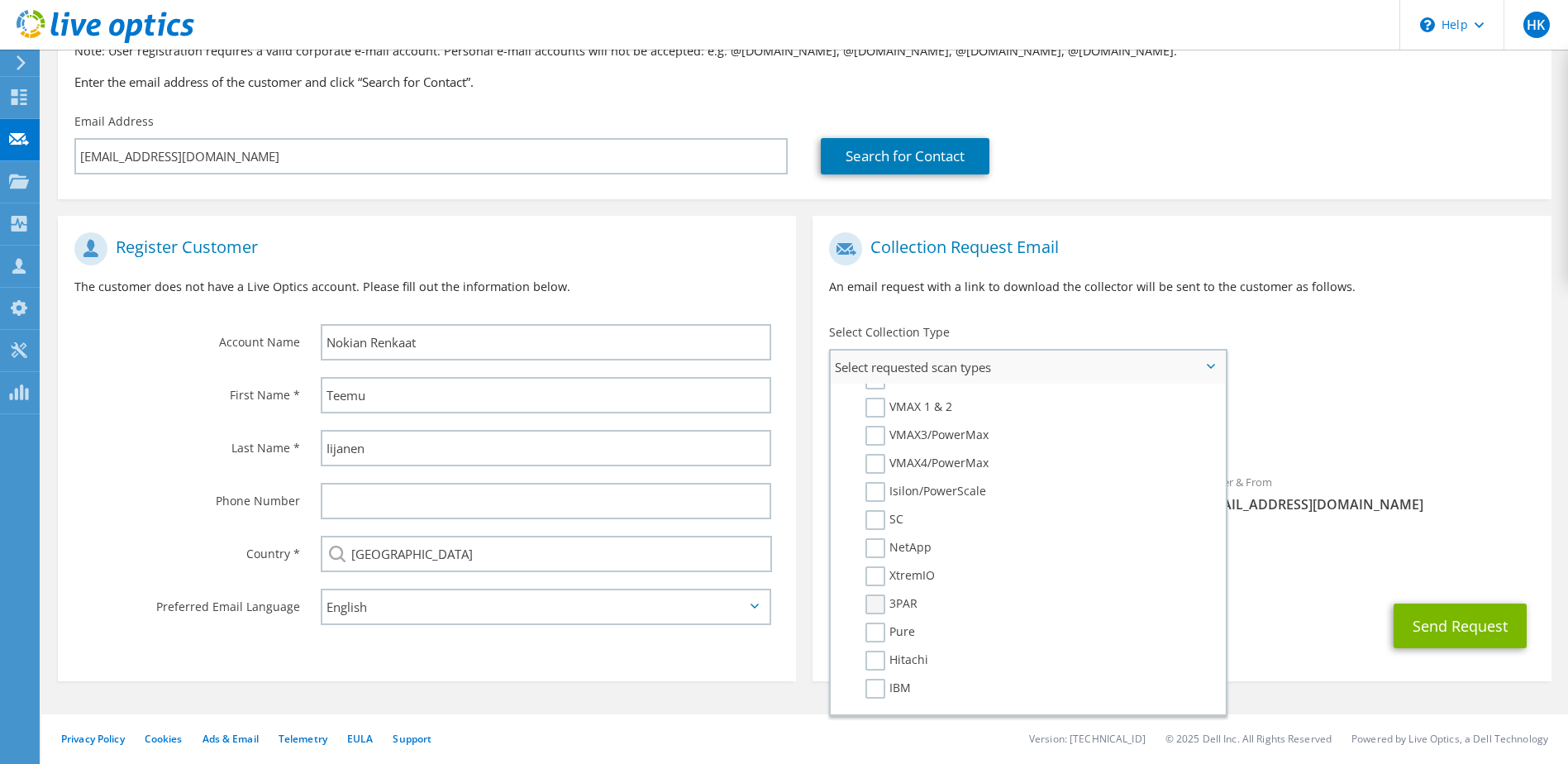
click at [878, 606] on label "3PAR" at bounding box center [892, 604] width 52 height 19
click at [0, 0] on input "3PAR" at bounding box center [0, 0] width 0 height 0
click at [1381, 163] on div "Search for Contact" at bounding box center [1177, 156] width 713 height 36
